Goal: Find contact information: Find contact information

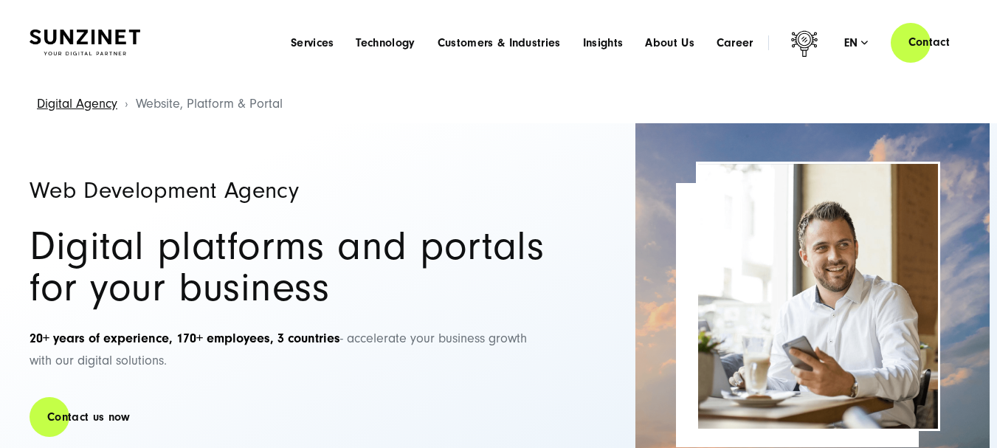
scroll to position [74, 0]
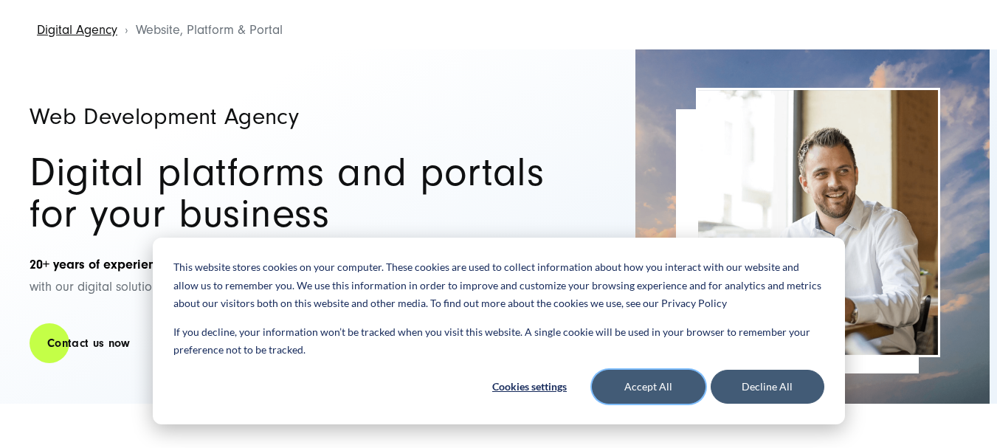
click at [641, 382] on button "Accept All" at bounding box center [649, 387] width 114 height 34
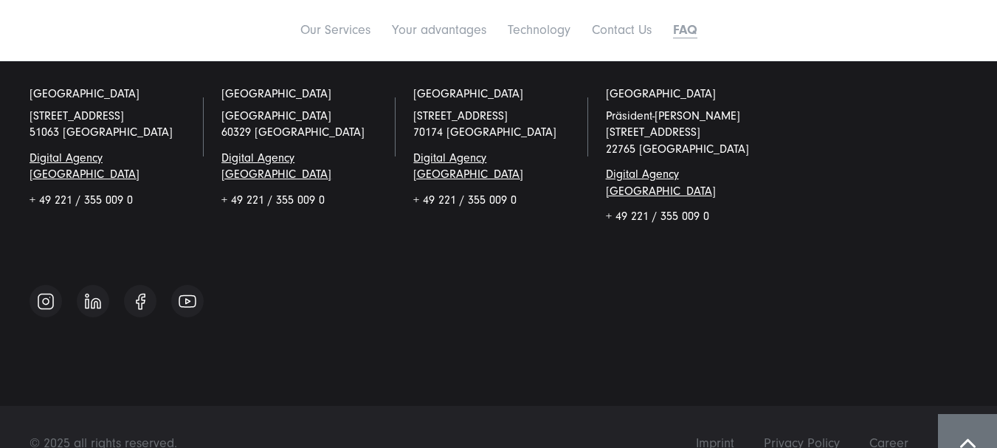
scroll to position [6936, 0]
click at [709, 435] on span "Imprint" at bounding box center [715, 442] width 38 height 15
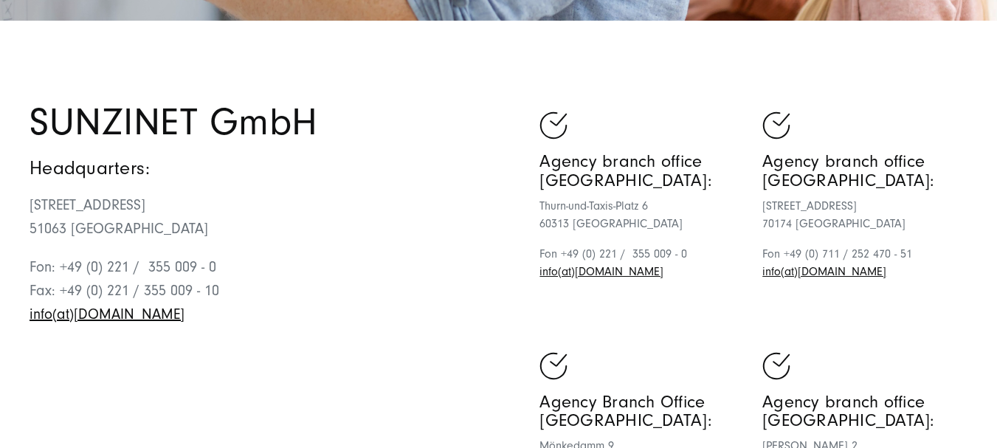
scroll to position [517, 0]
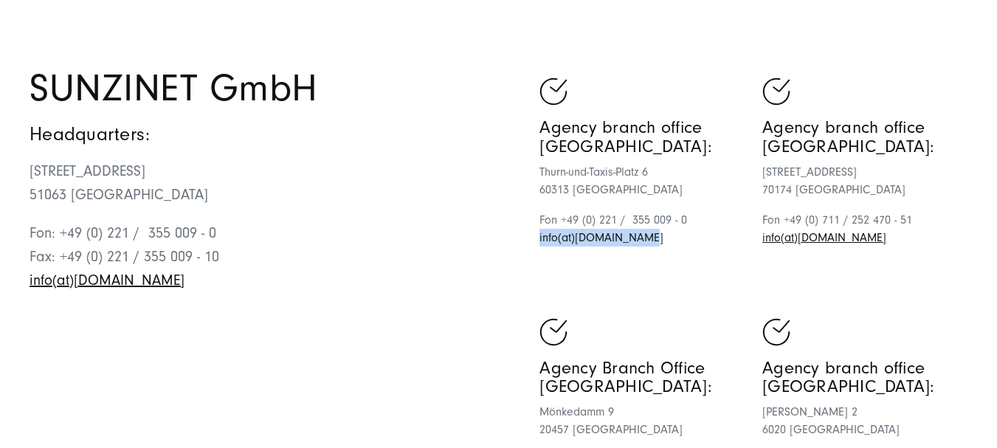
drag, startPoint x: 660, startPoint y: 242, endPoint x: 543, endPoint y: 245, distance: 116.6
copy link "info(at)sunzinet.com"
